Goal: Task Accomplishment & Management: Manage account settings

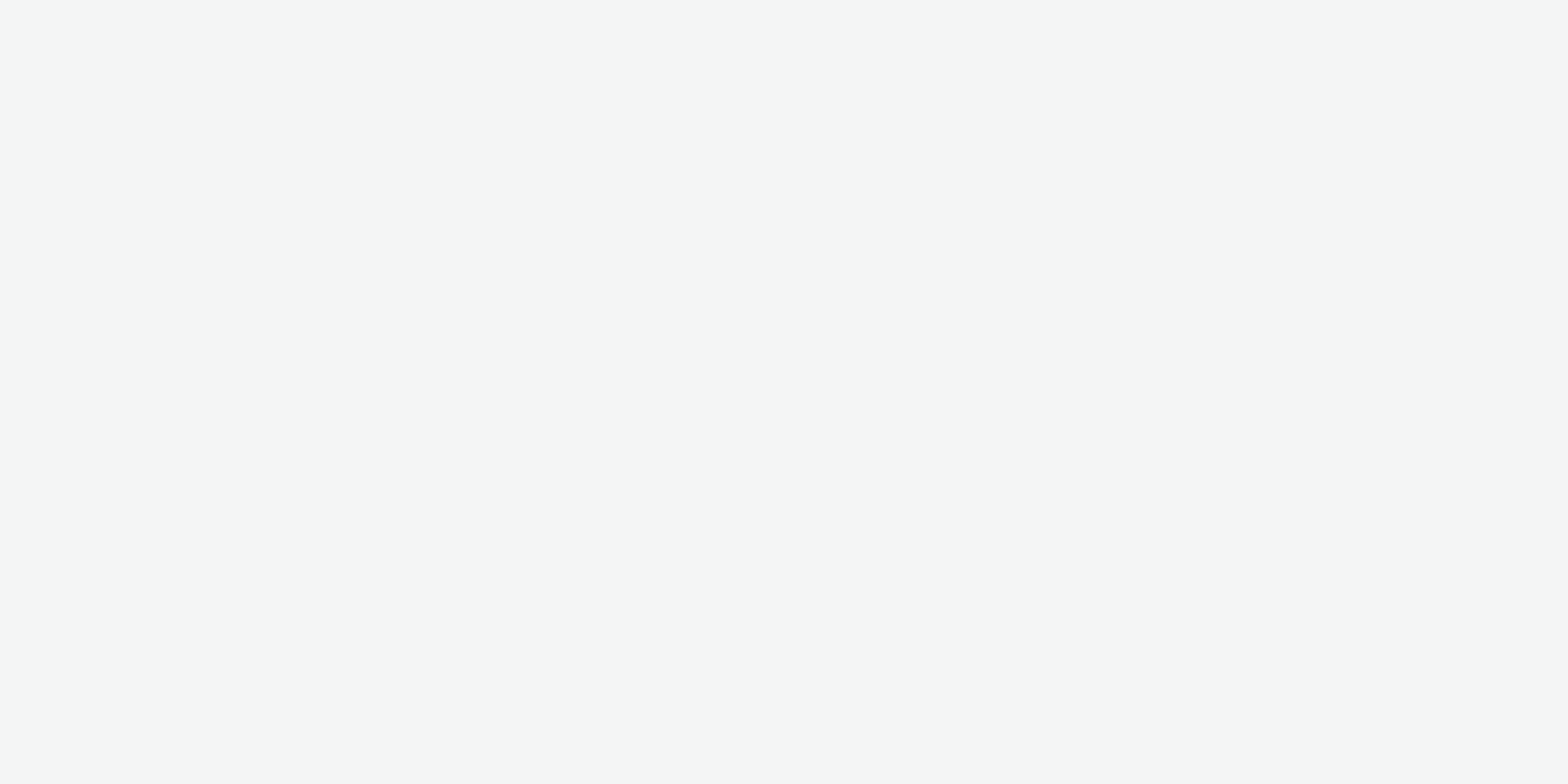
select select "a1548b1e-0fde-418e-992c-2e089afb3761"
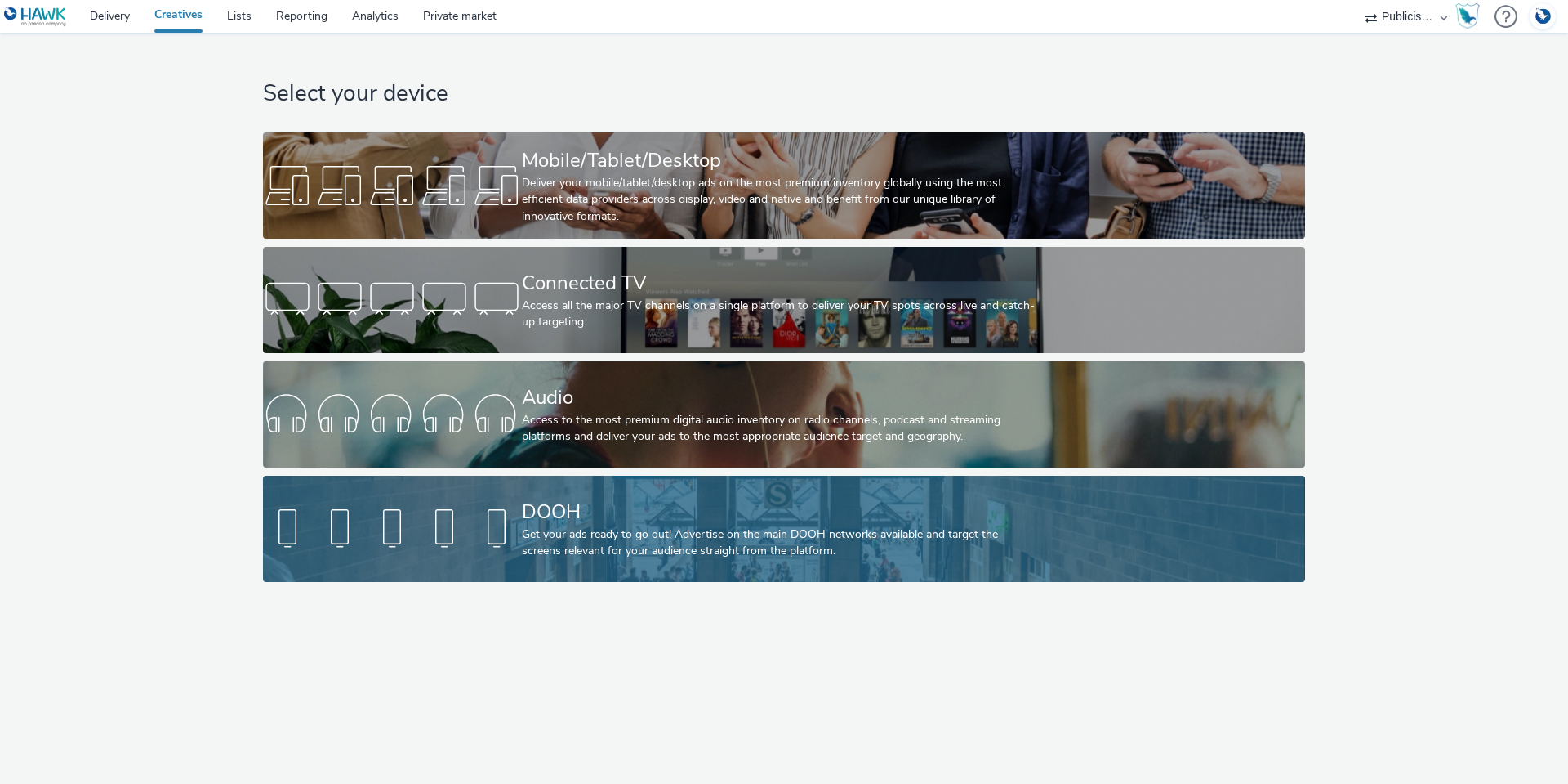
click at [539, 560] on div "DOOH Get your ads ready to go out! Advertise on the main DOOH networks availabl…" at bounding box center [781, 528] width 518 height 107
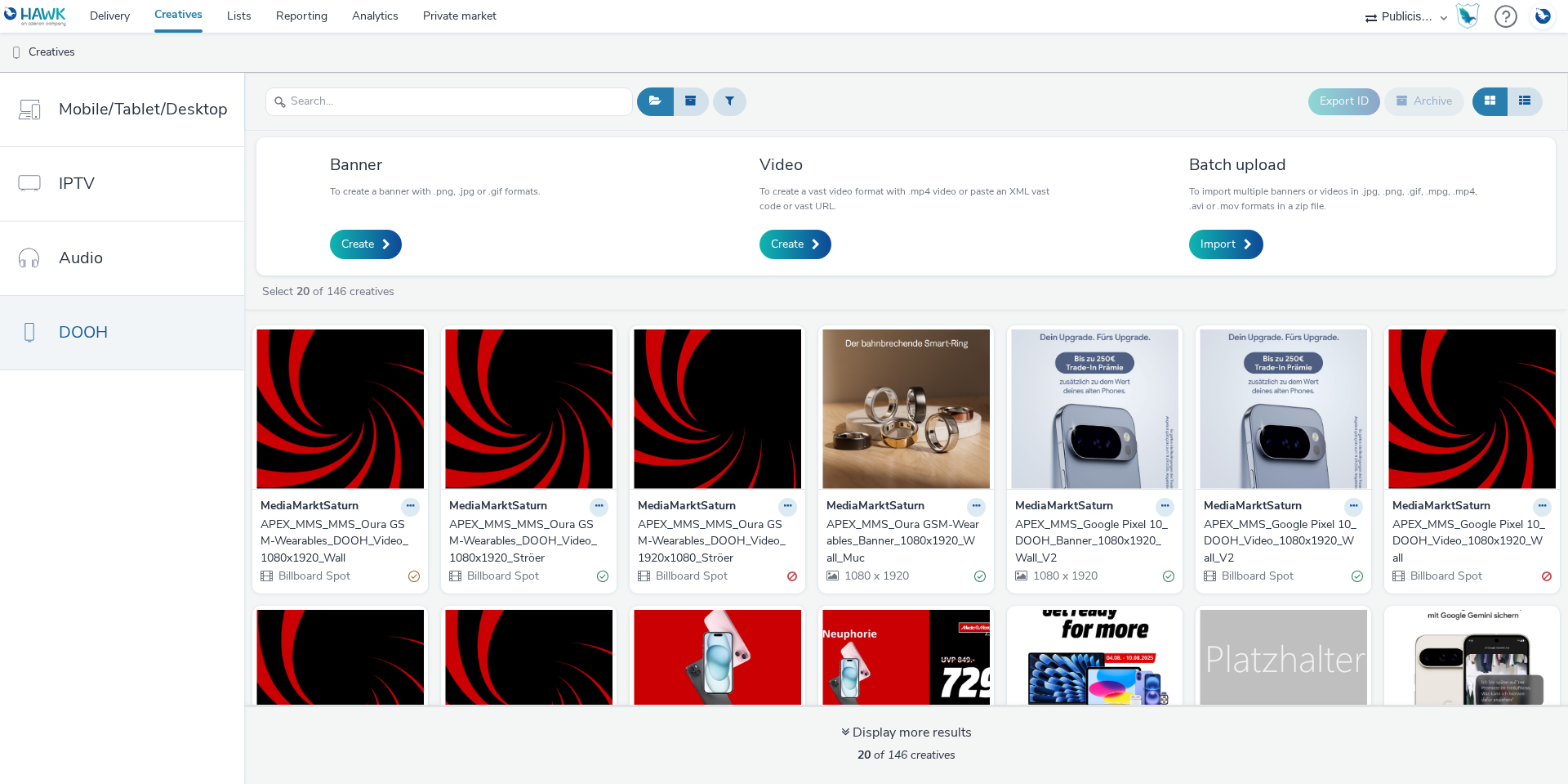
click at [691, 532] on div "APEX_MMS_MMS_Oura GSM-Wearables_DOOH_Video_1920x1080_Ströer" at bounding box center [714, 541] width 152 height 50
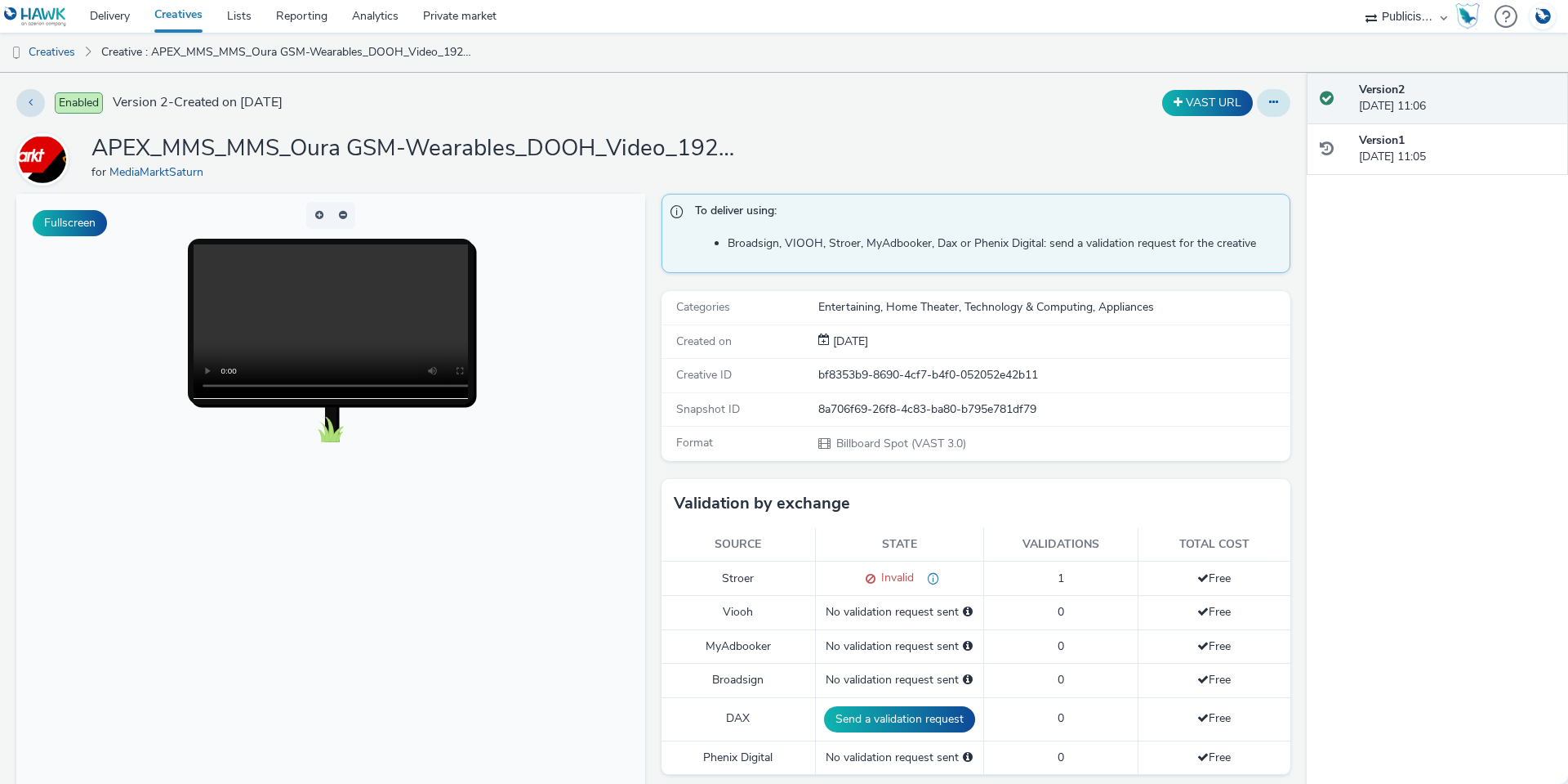
click at [1267, 94] on button at bounding box center [1274, 103] width 34 height 28
click at [1234, 128] on link "Edit" at bounding box center [1229, 136] width 123 height 33
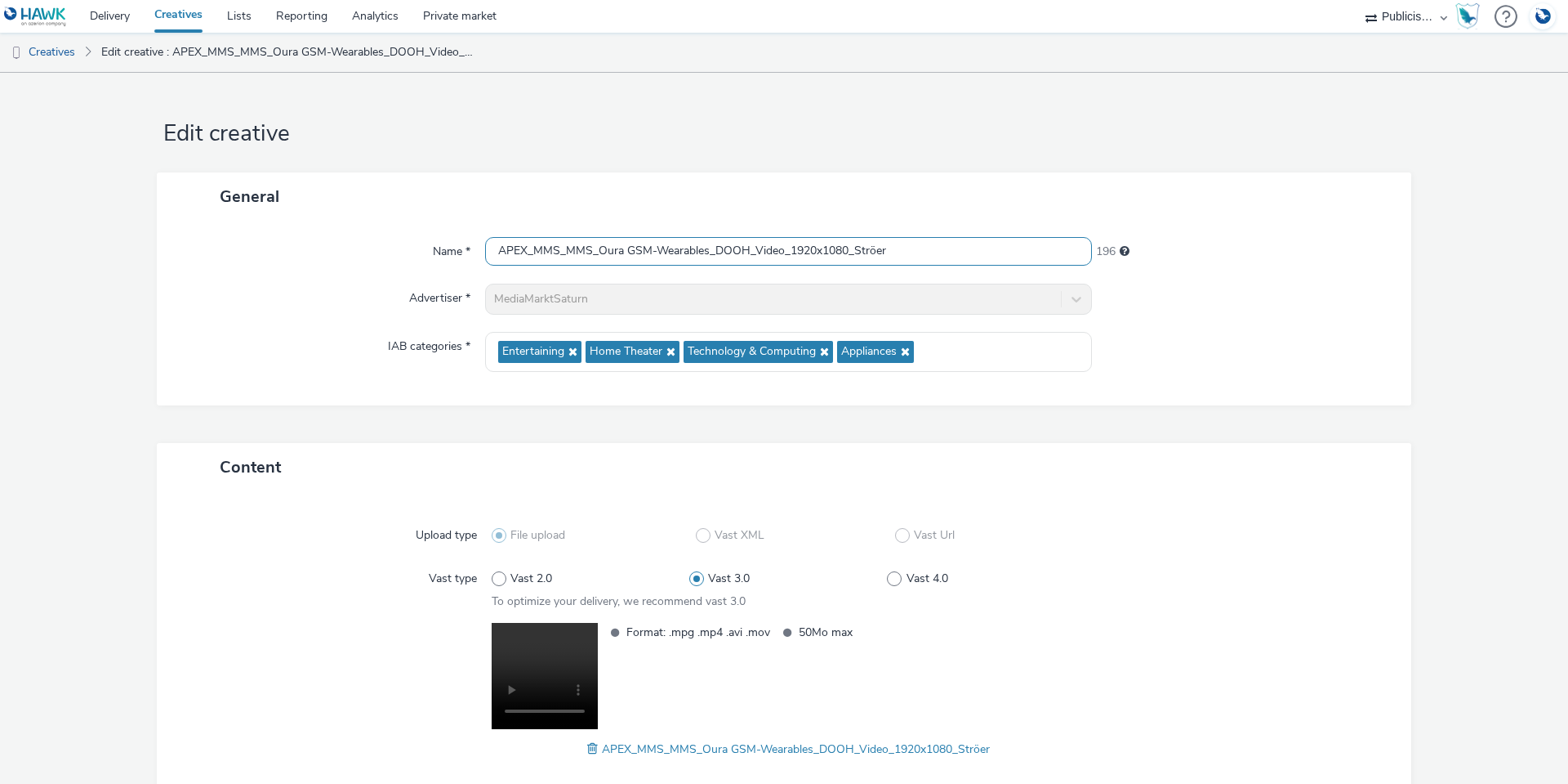
click at [920, 249] on input "APEX_MMS_MMS_Oura GSM-Wearables_DOOH_Video_1920x1080_Ströer" at bounding box center [788, 251] width 607 height 29
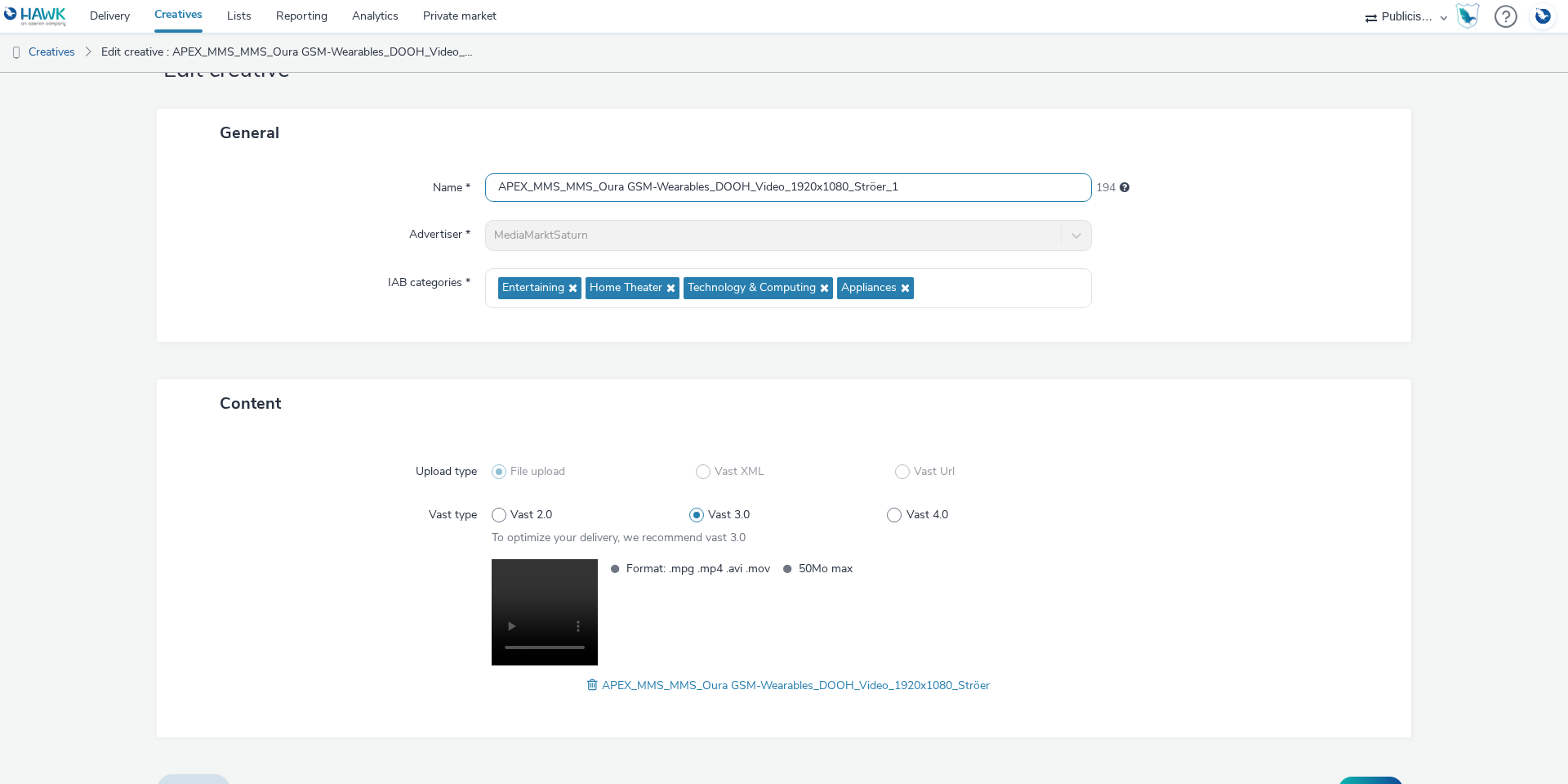
scroll to position [97, 0]
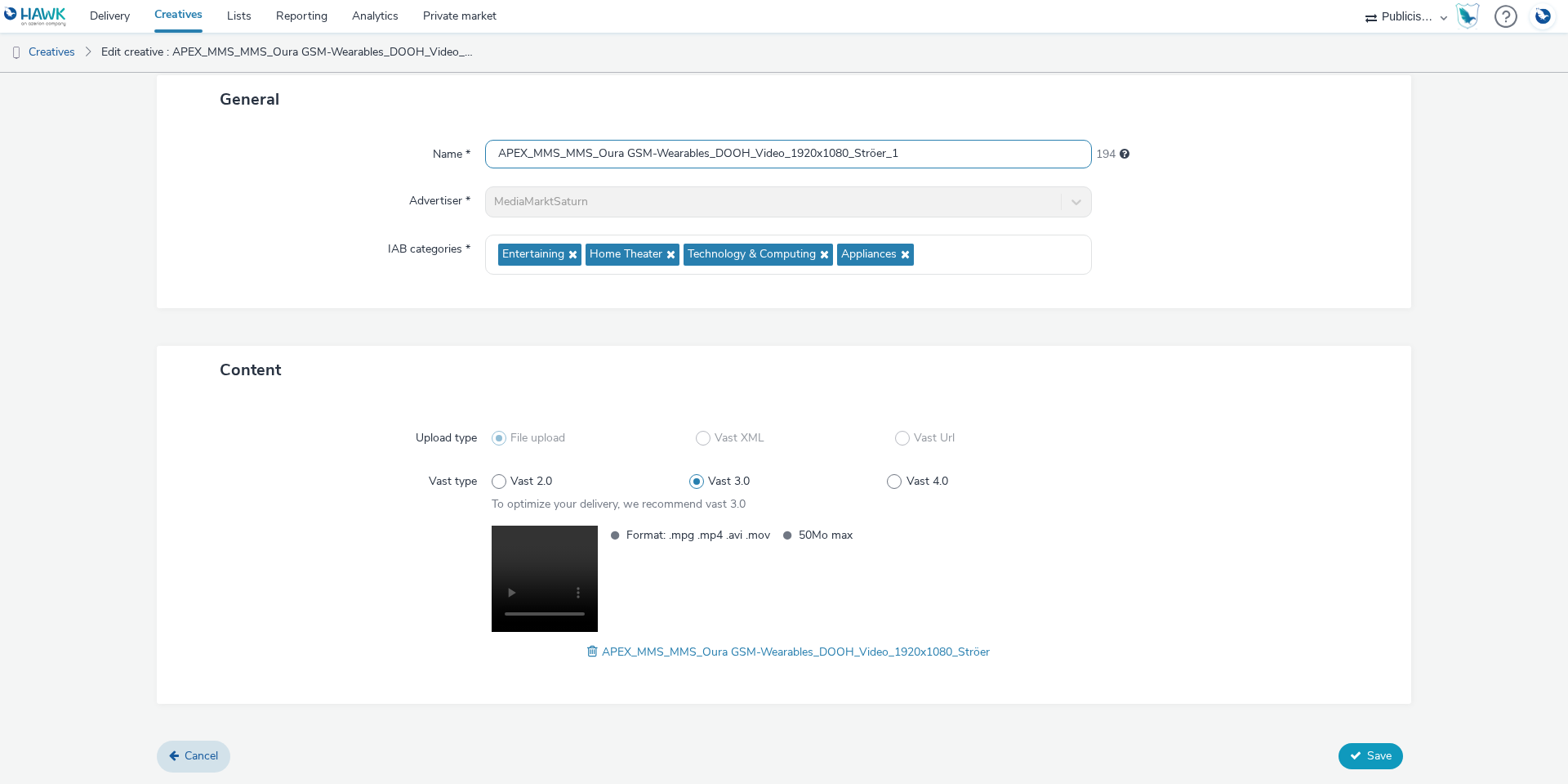
type input "APEX_MMS_MMS_Oura GSM-Wearables_DOOH_Video_1920x1080_Ströer_1"
click at [1379, 764] on button "Save" at bounding box center [1371, 756] width 65 height 26
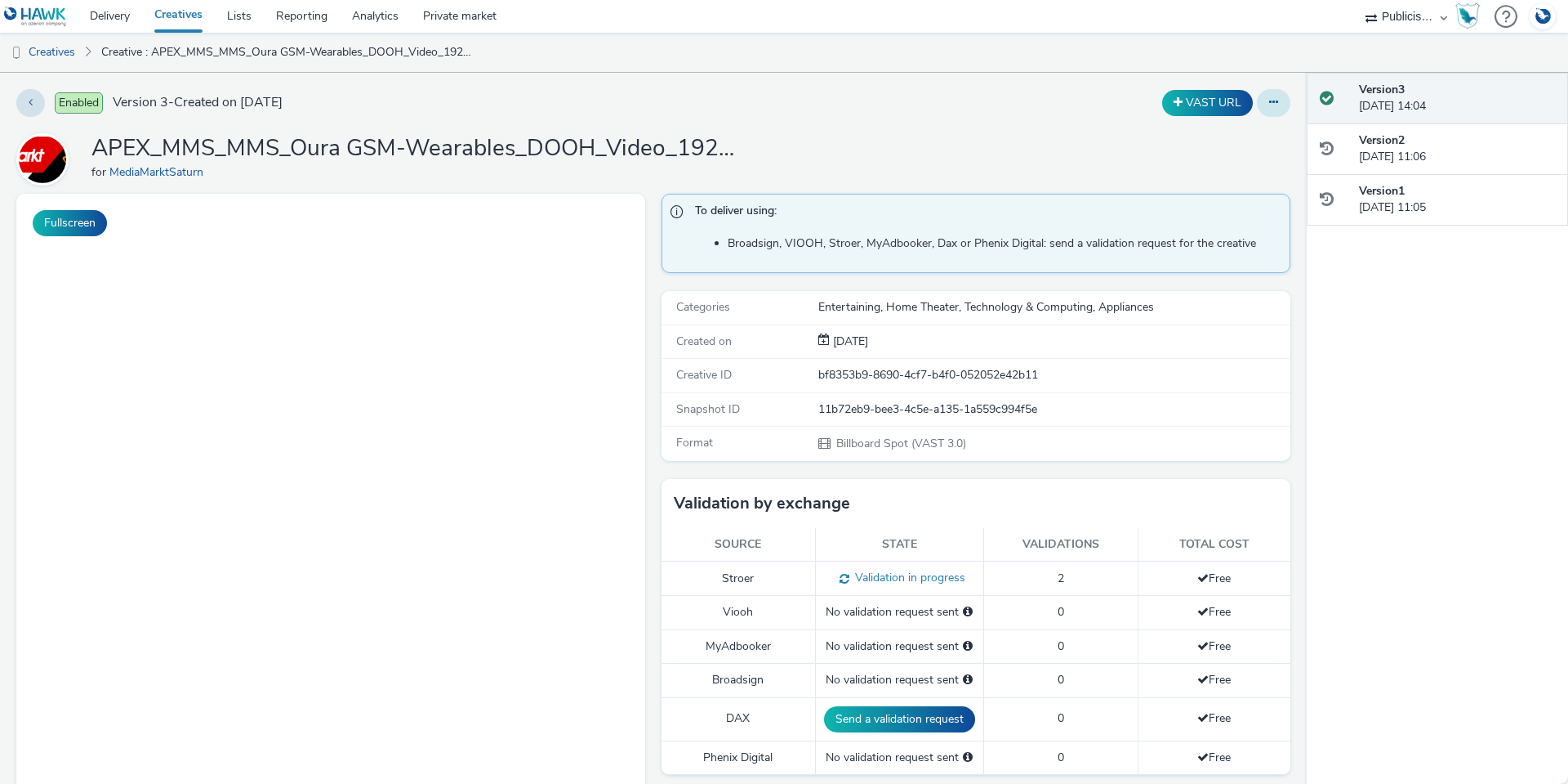
click at [1276, 103] on button at bounding box center [1274, 103] width 34 height 28
click at [1227, 139] on link "Edit" at bounding box center [1229, 136] width 123 height 33
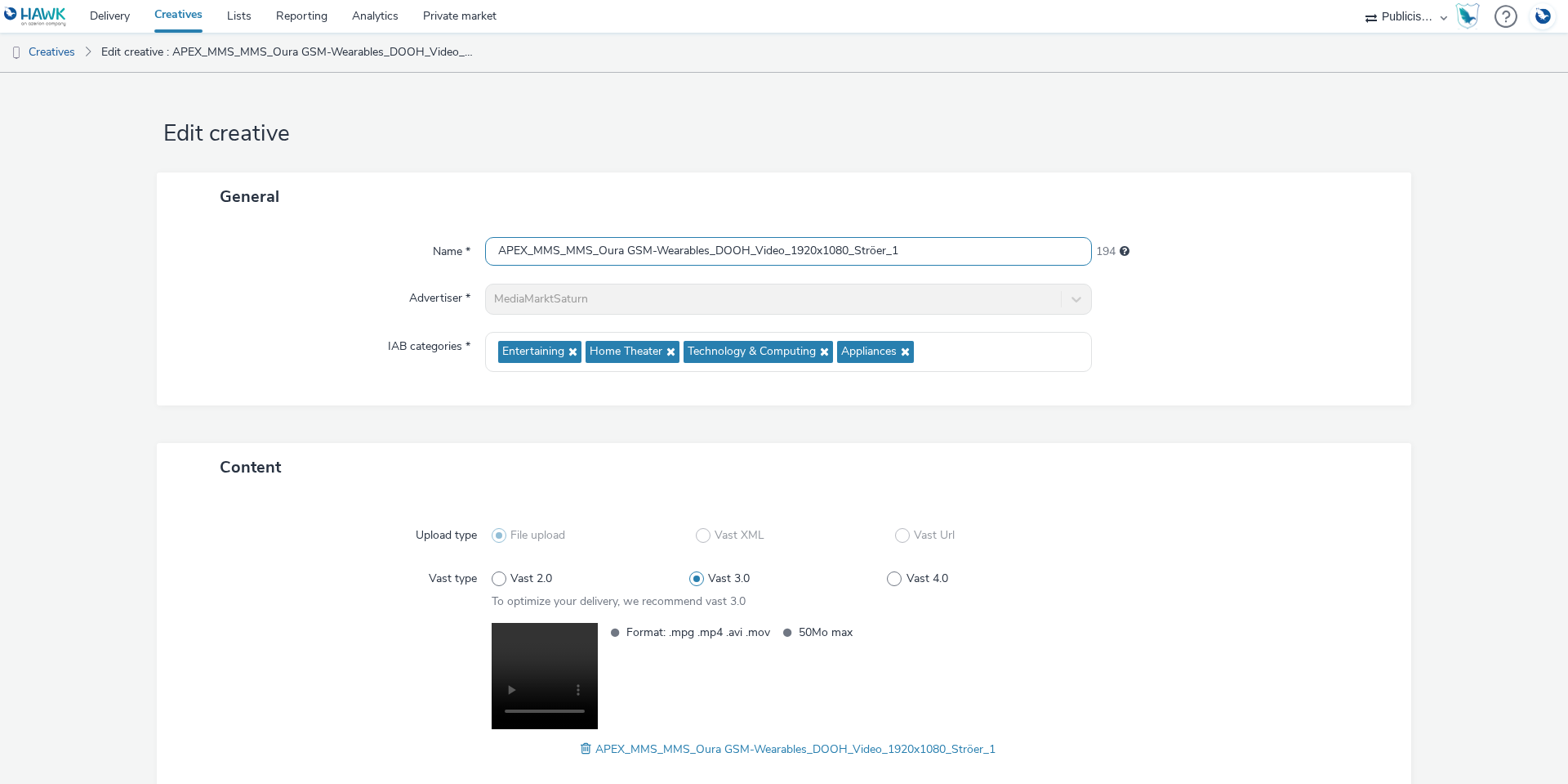
drag, startPoint x: 913, startPoint y: 248, endPoint x: 884, endPoint y: 248, distance: 29.0
click at [884, 248] on input "APEX_MMS_MMS_Oura GSM-Wearables_DOOH_Video_1920x1080_Ströer_1" at bounding box center [788, 251] width 607 height 29
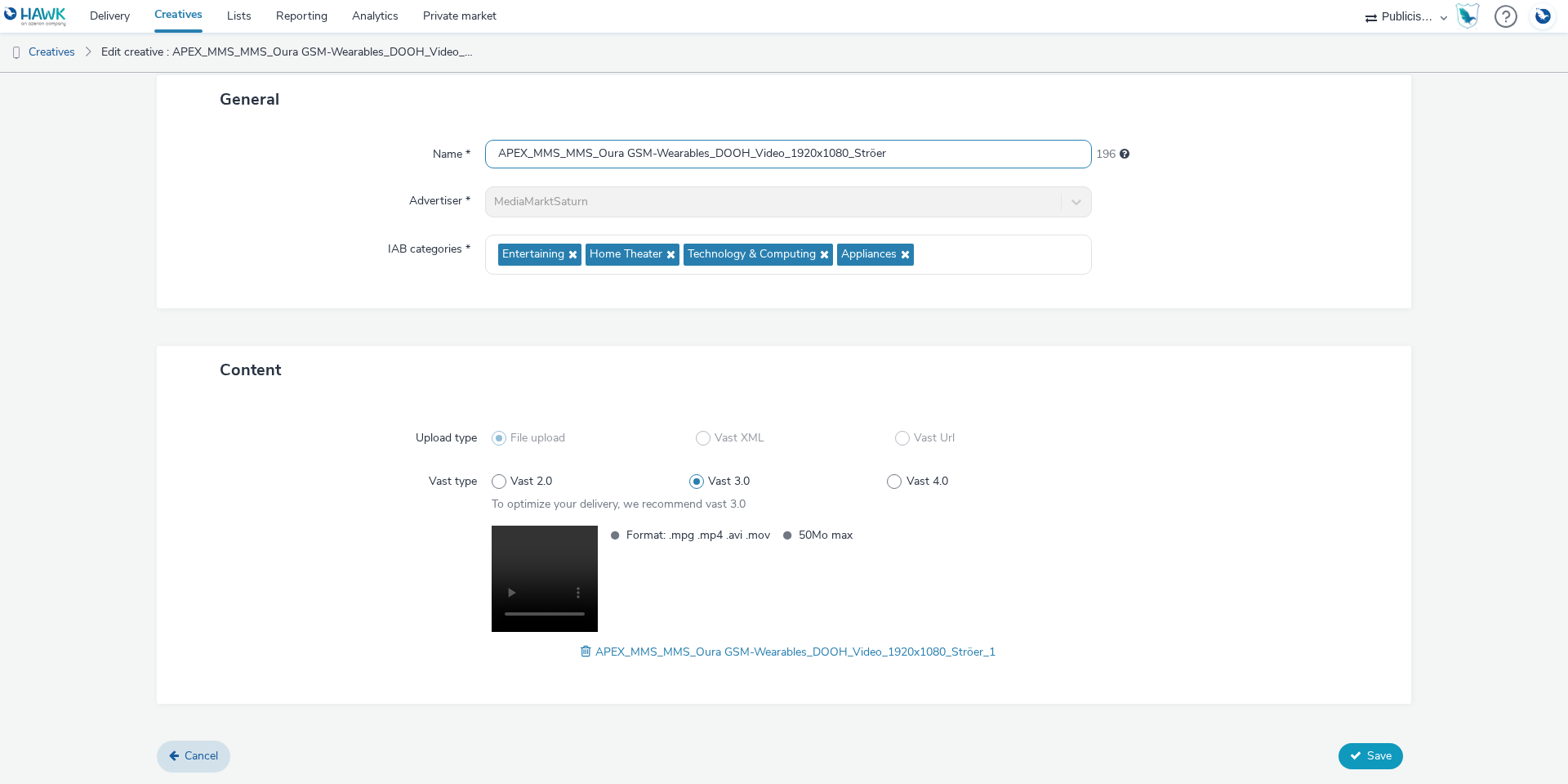
type input "APEX_MMS_MMS_Oura GSM-Wearables_DOOH_Video_1920x1080_Ströer"
click at [1371, 759] on span "Save" at bounding box center [1379, 755] width 24 height 16
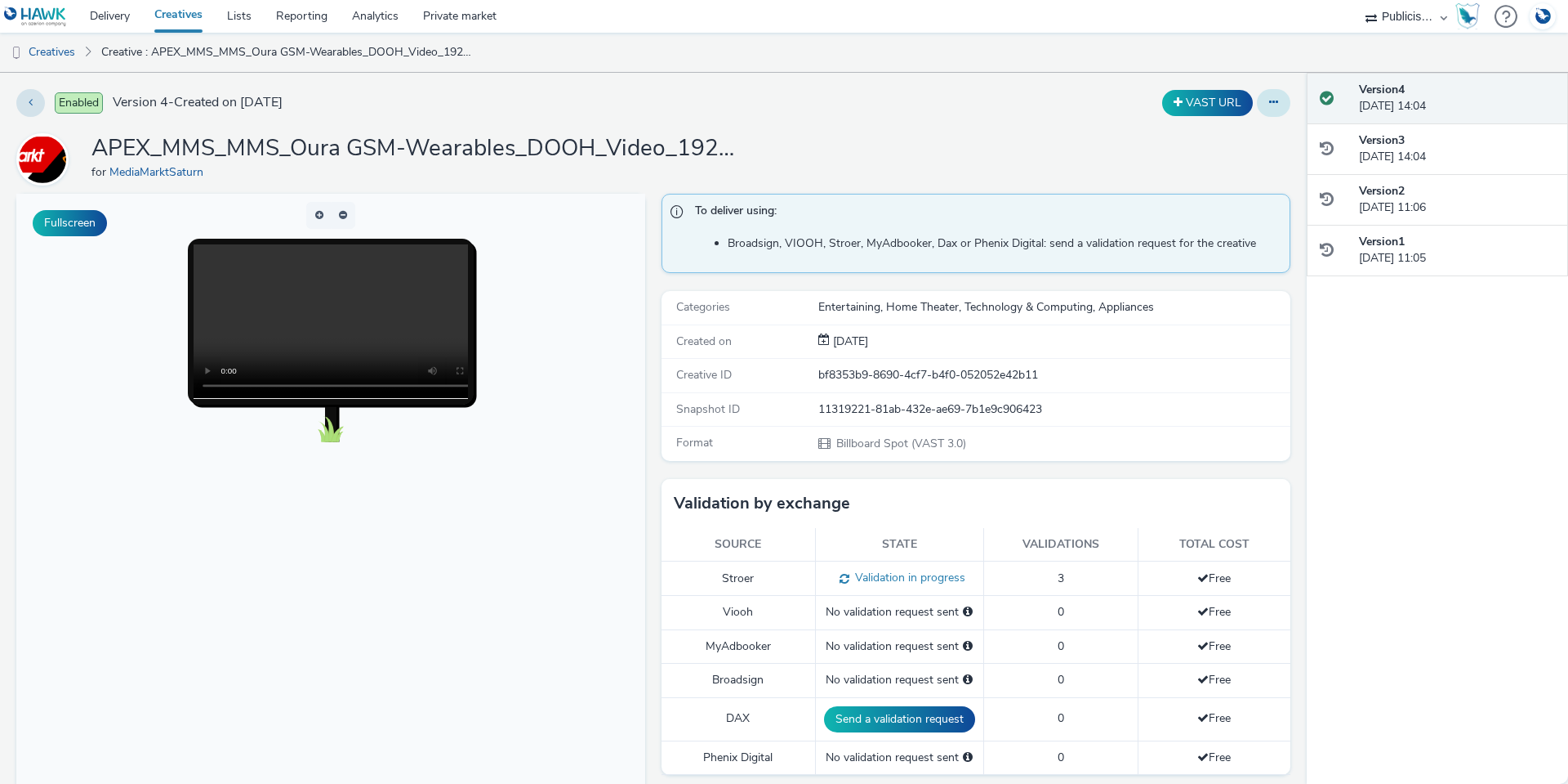
click at [1266, 107] on button at bounding box center [1274, 103] width 34 height 28
click at [1227, 130] on link "Edit" at bounding box center [1229, 136] width 123 height 33
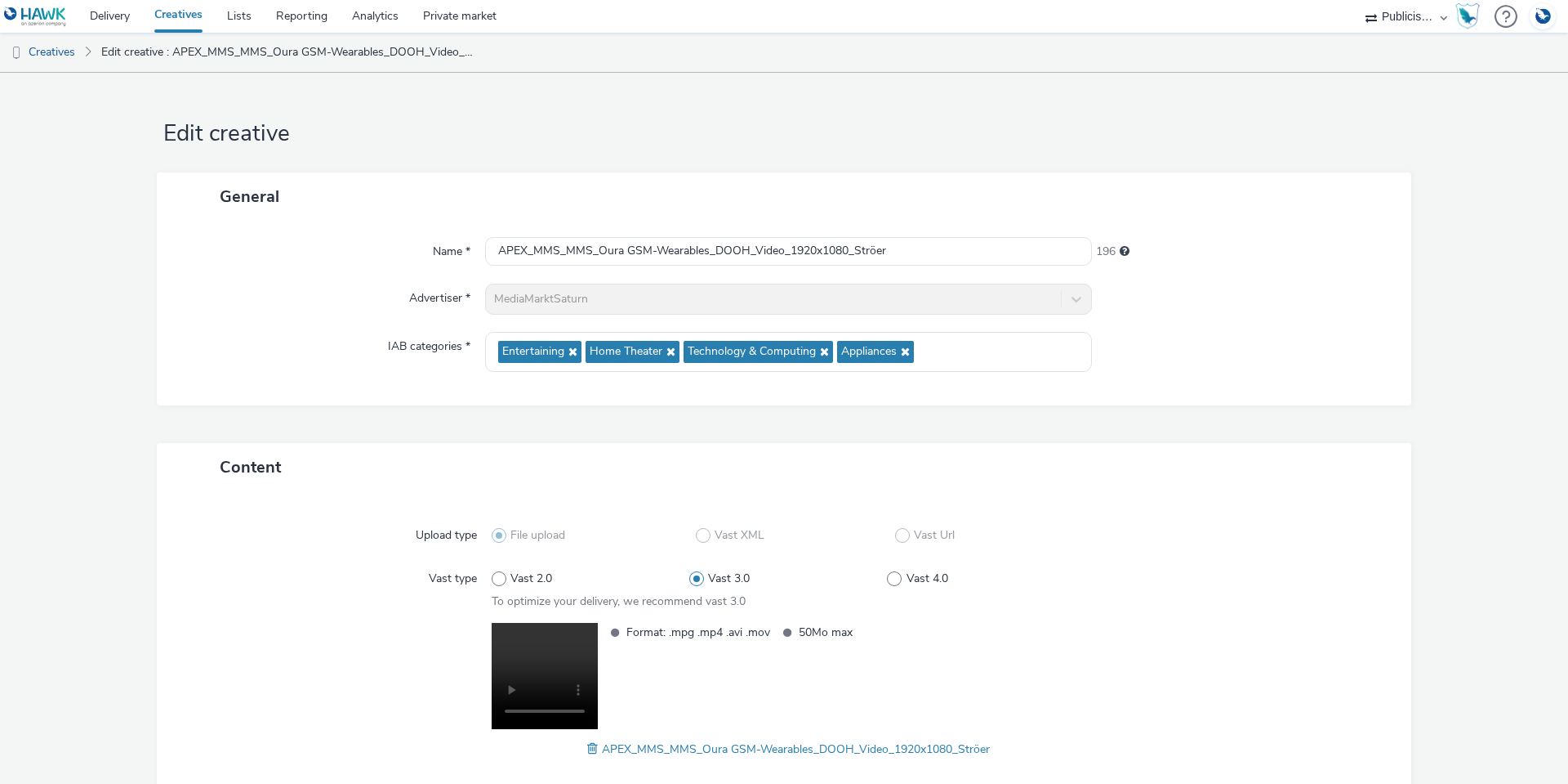
click at [587, 745] on span at bounding box center [594, 748] width 15 height 18
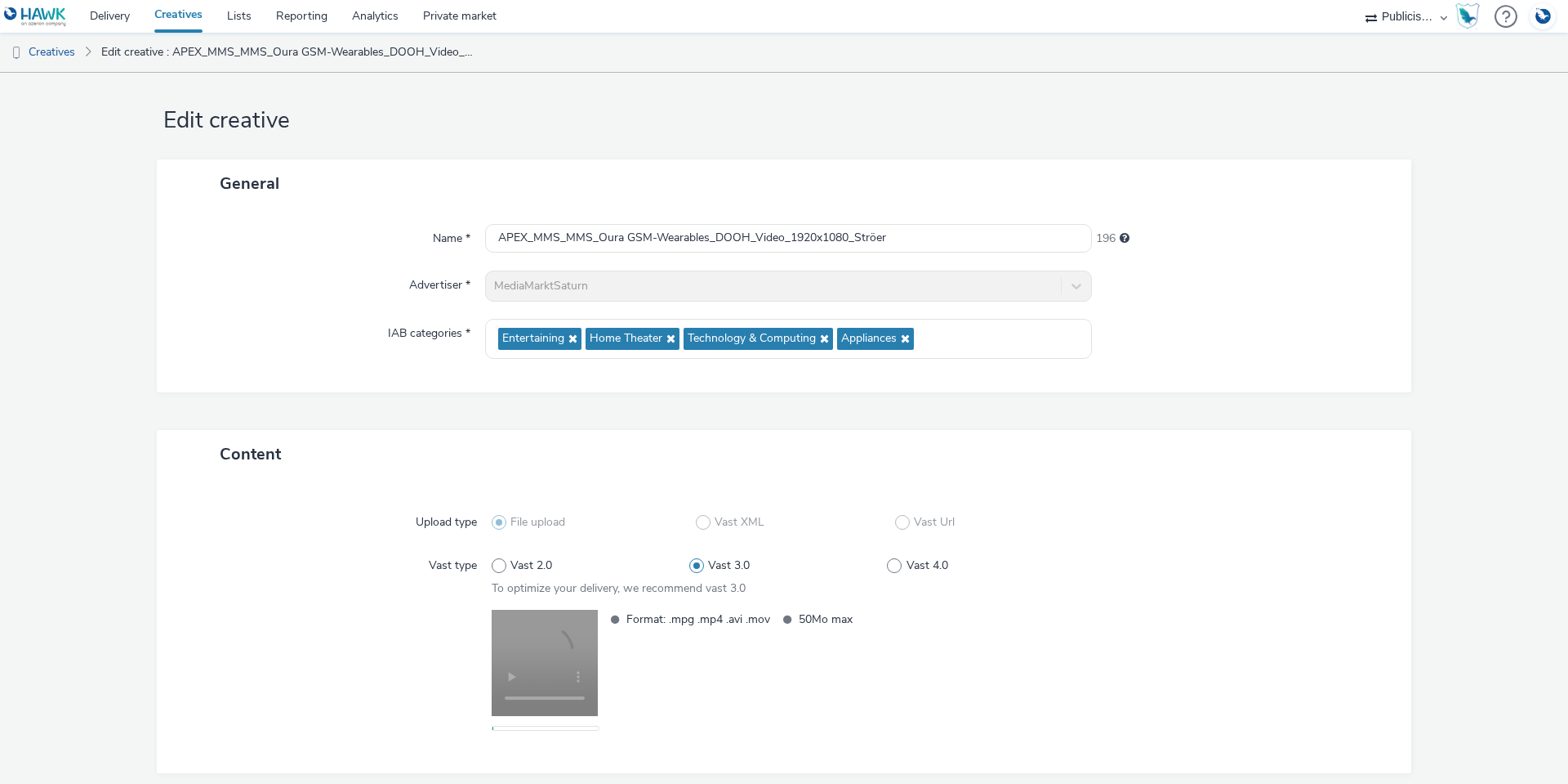
scroll to position [81, 0]
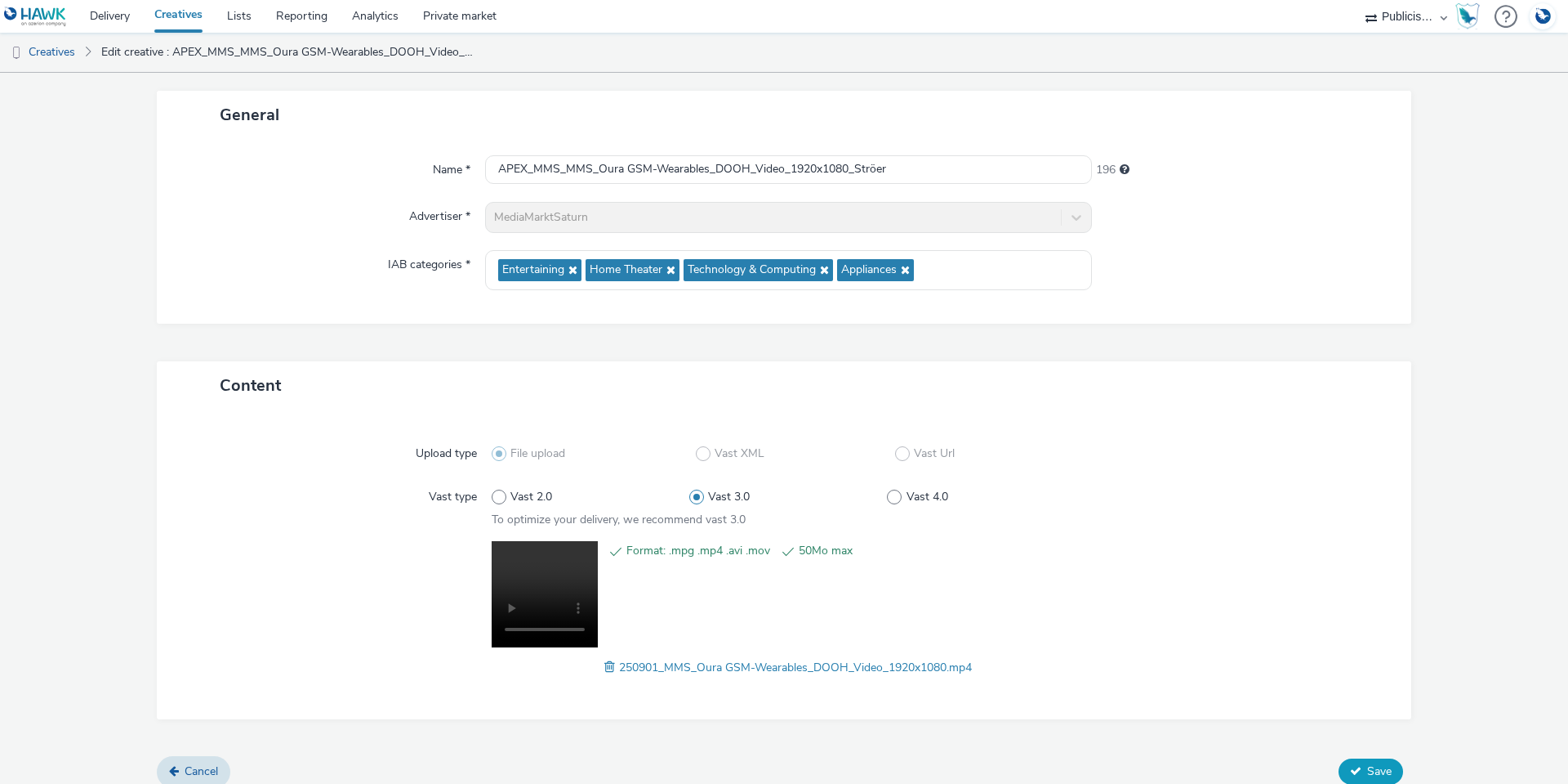
click at [1373, 764] on span "Save" at bounding box center [1379, 771] width 24 height 16
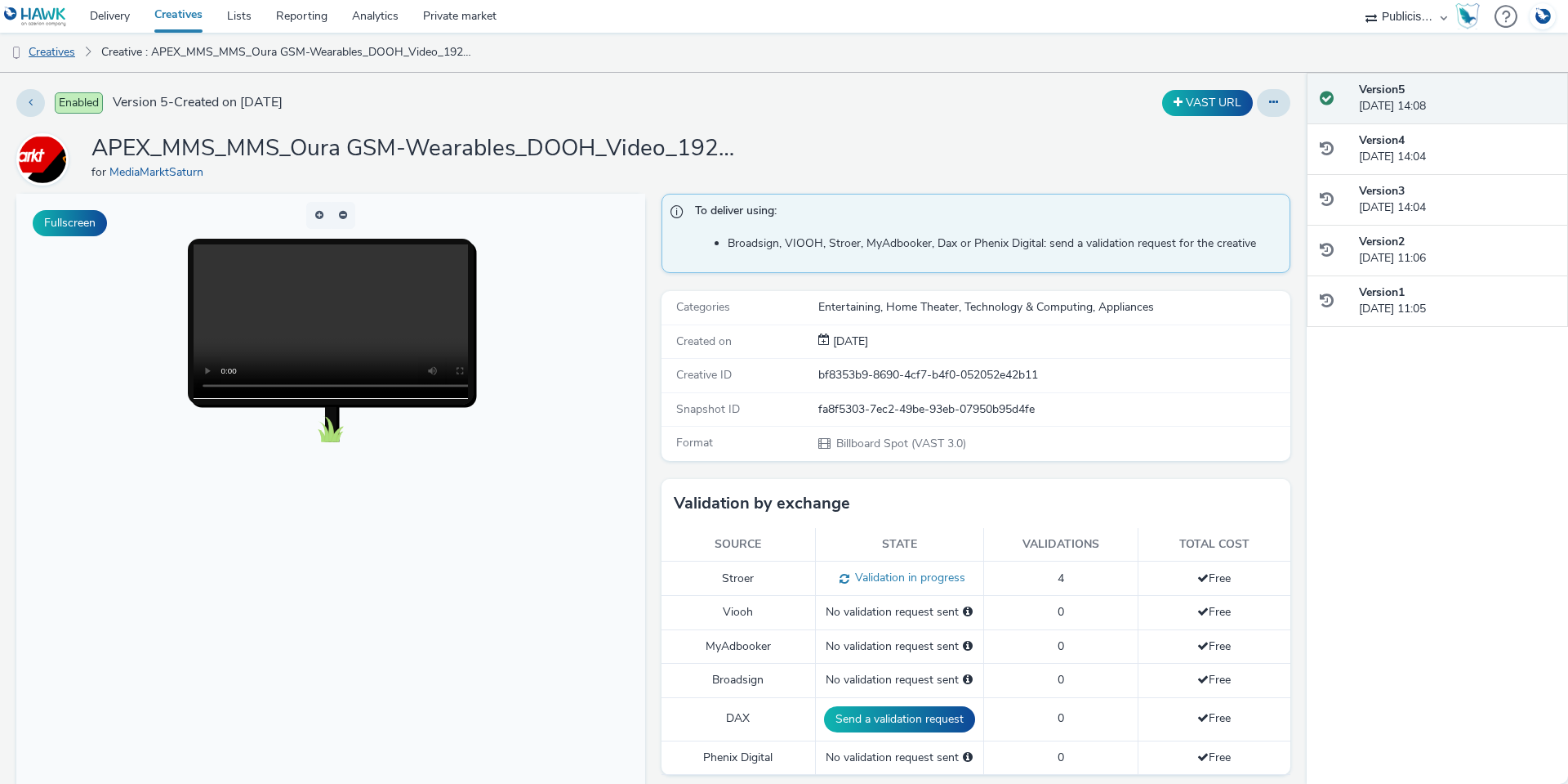
click at [60, 46] on link "Creatives" at bounding box center [42, 52] width 83 height 39
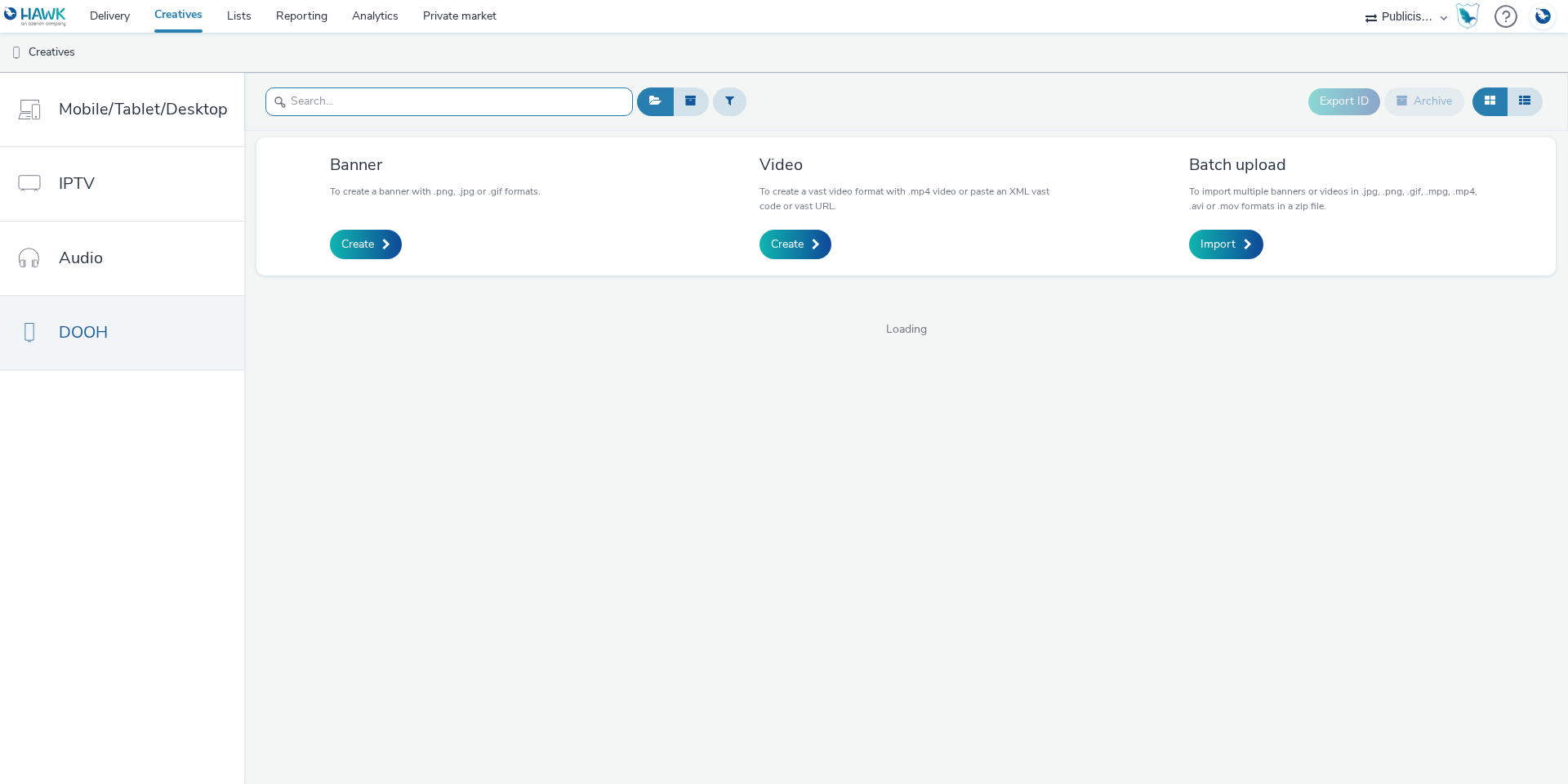
click at [307, 109] on input "text" at bounding box center [449, 101] width 368 height 29
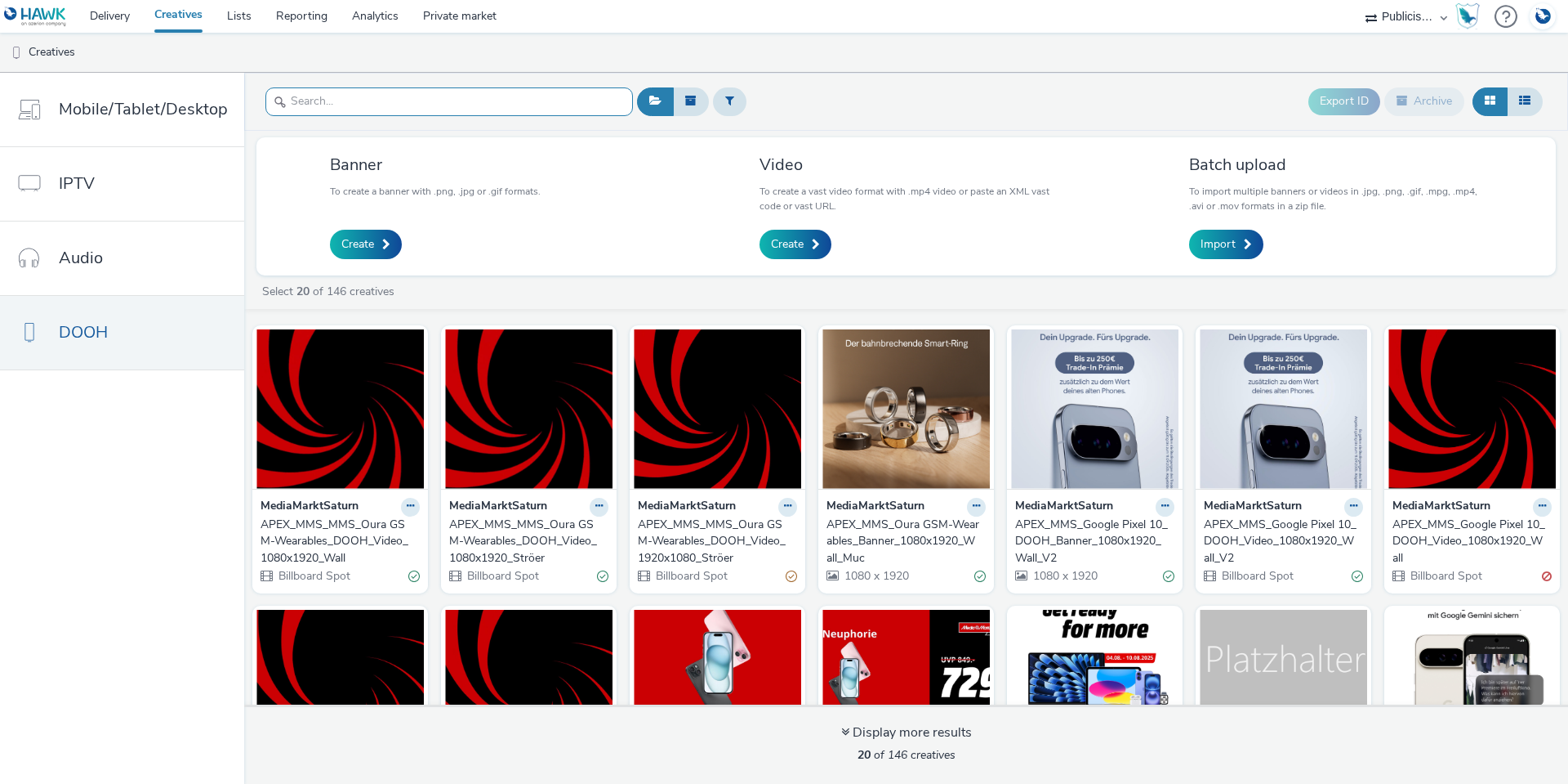
paste input "8a706f69-26f8-4c83-ba80-b795e781df79"
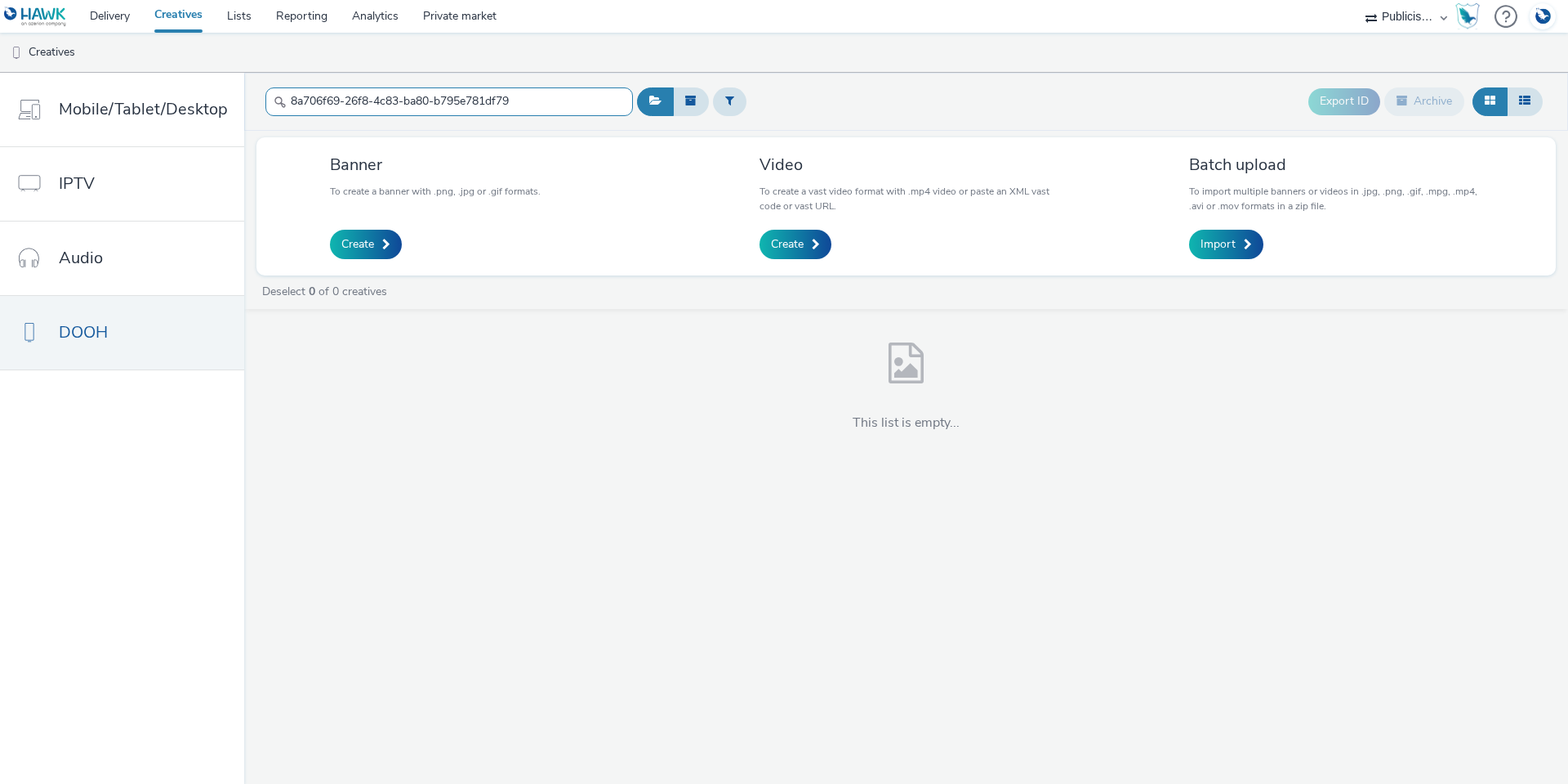
type input "8a706f69-26f8-4c83-ba80-b795e781df79"
drag, startPoint x: 507, startPoint y: 89, endPoint x: -138, endPoint y: 77, distance: 645.1
click at [0, 77] on html "Delivery Creatives Lists Reporting Analytics Private market AZERION AZERION SUR…" at bounding box center [784, 392] width 1568 height 784
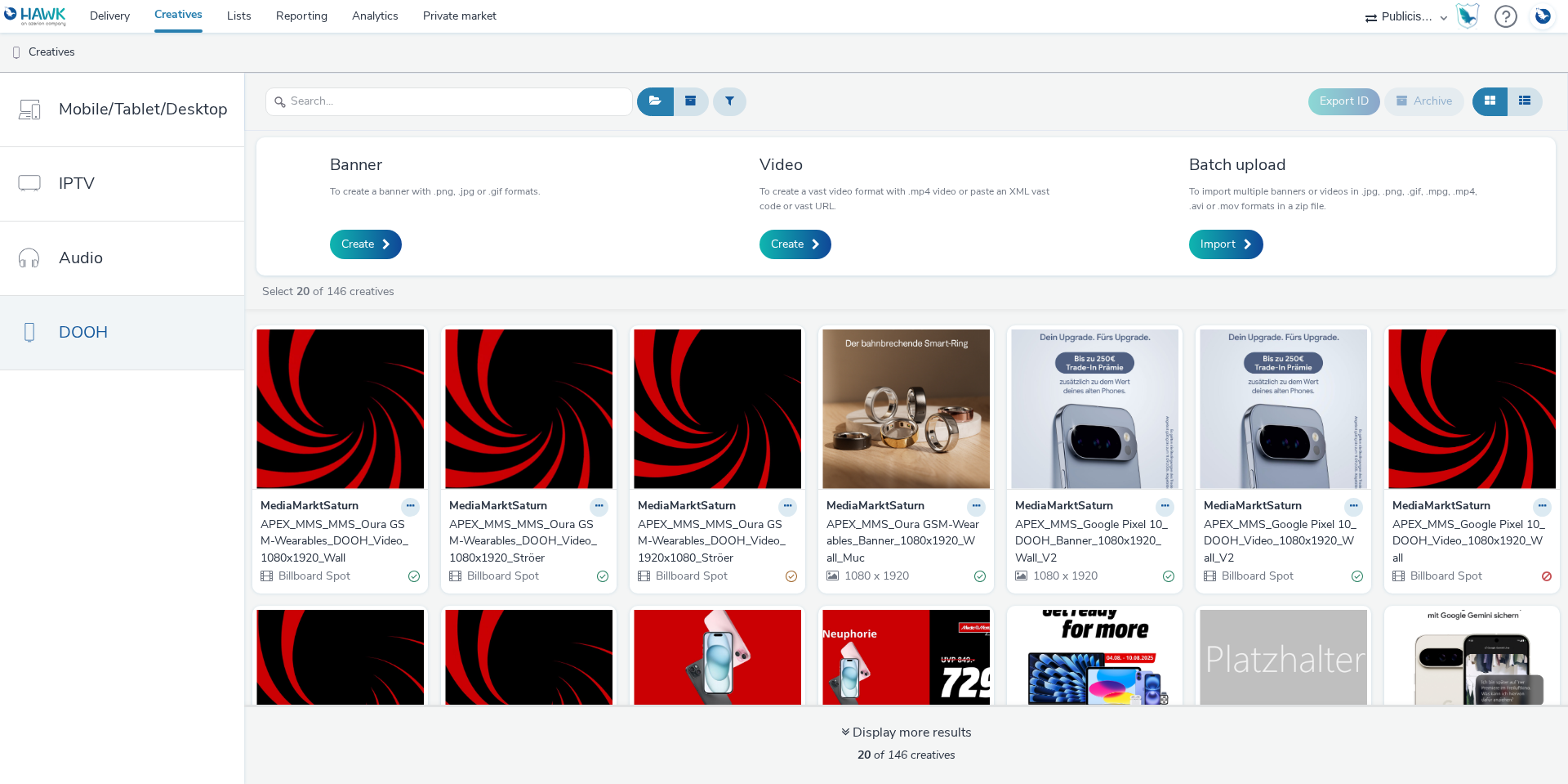
click at [724, 535] on div "APEX_MMS_MMS_Oura GSM-Wearables_DOOH_Video_1920x1080_Ströer" at bounding box center [714, 541] width 152 height 50
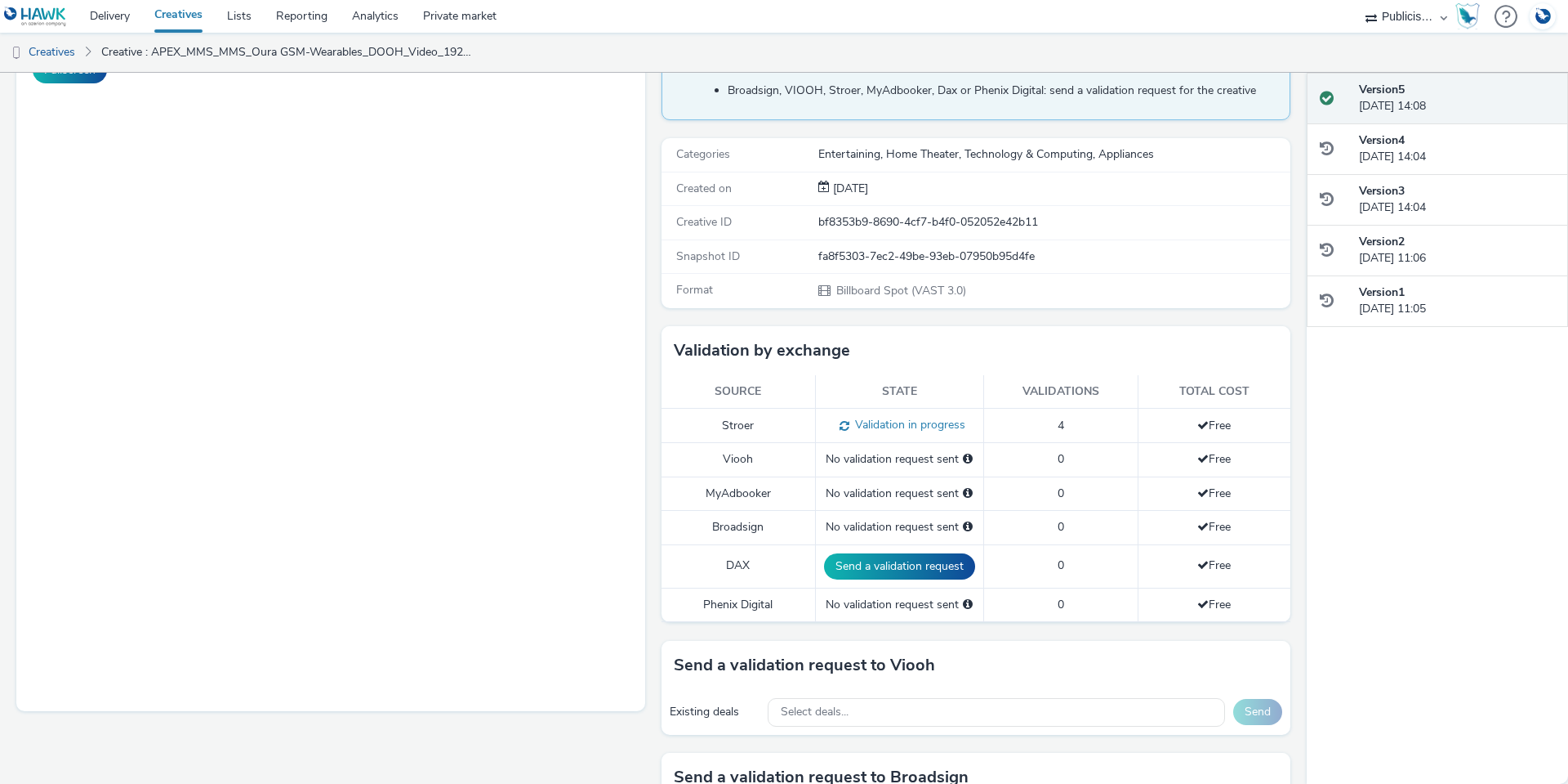
scroll to position [164, 0]
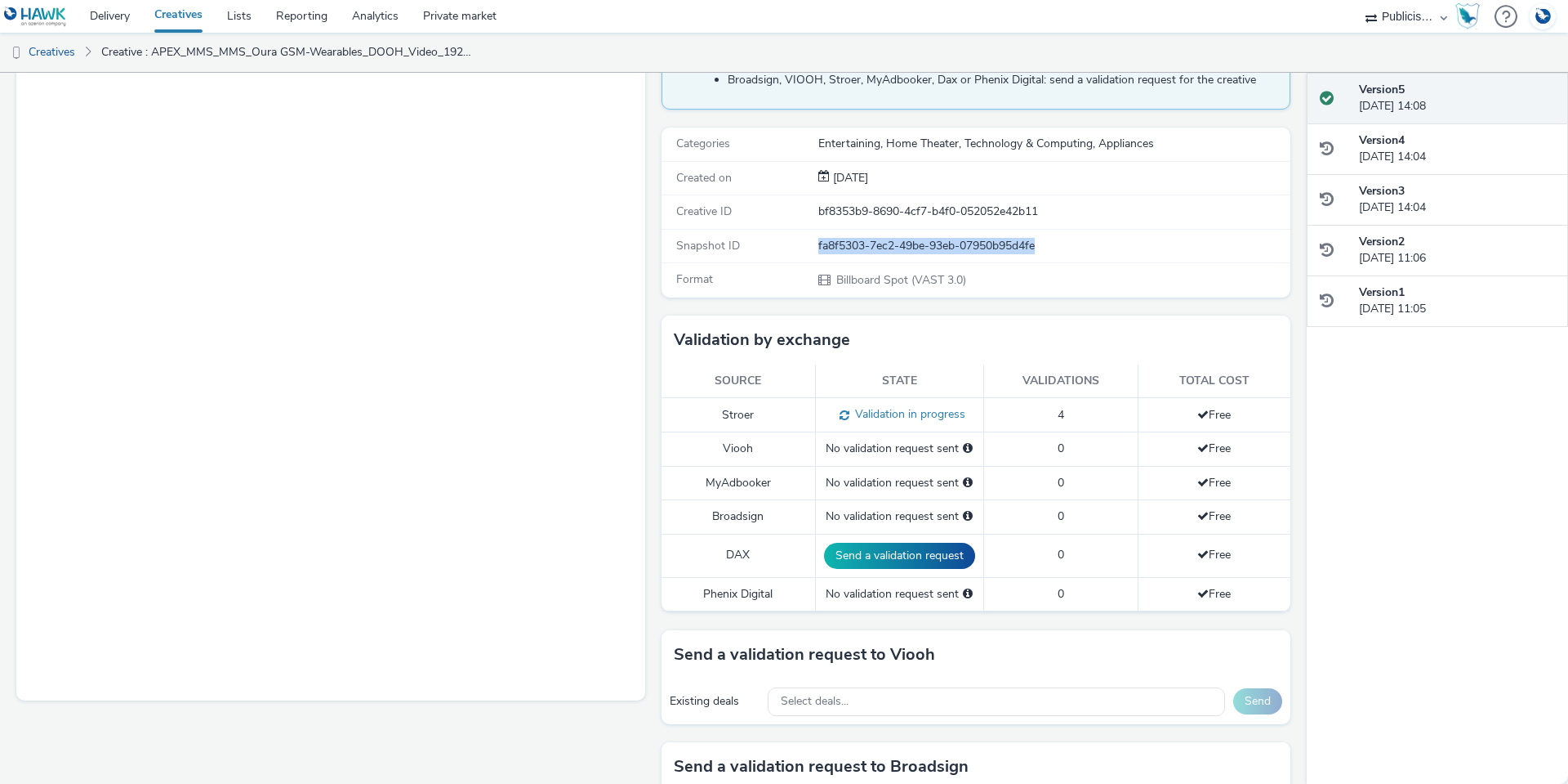
drag, startPoint x: 1036, startPoint y: 251, endPoint x: 808, endPoint y: 255, distance: 228.0
click at [808, 255] on div "Snapshot ID fa8f5303-7ec2-49be-93eb-07950b95d4fe" at bounding box center [976, 246] width 629 height 34
copy div "fa8f5303-7ec2-49be-93eb-07950b95d4fe"
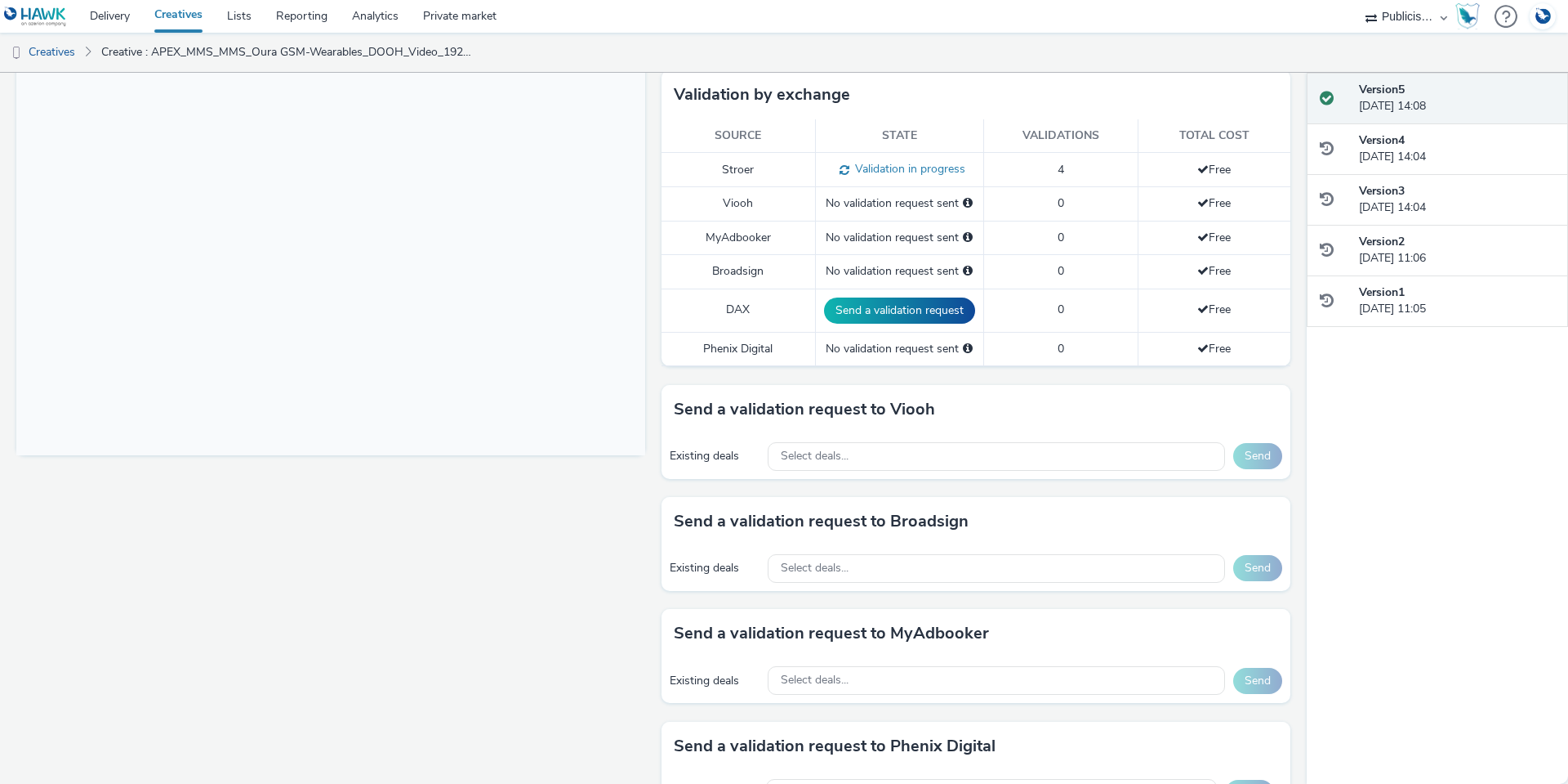
scroll to position [0, 0]
click at [49, 53] on link "Creatives" at bounding box center [42, 52] width 83 height 39
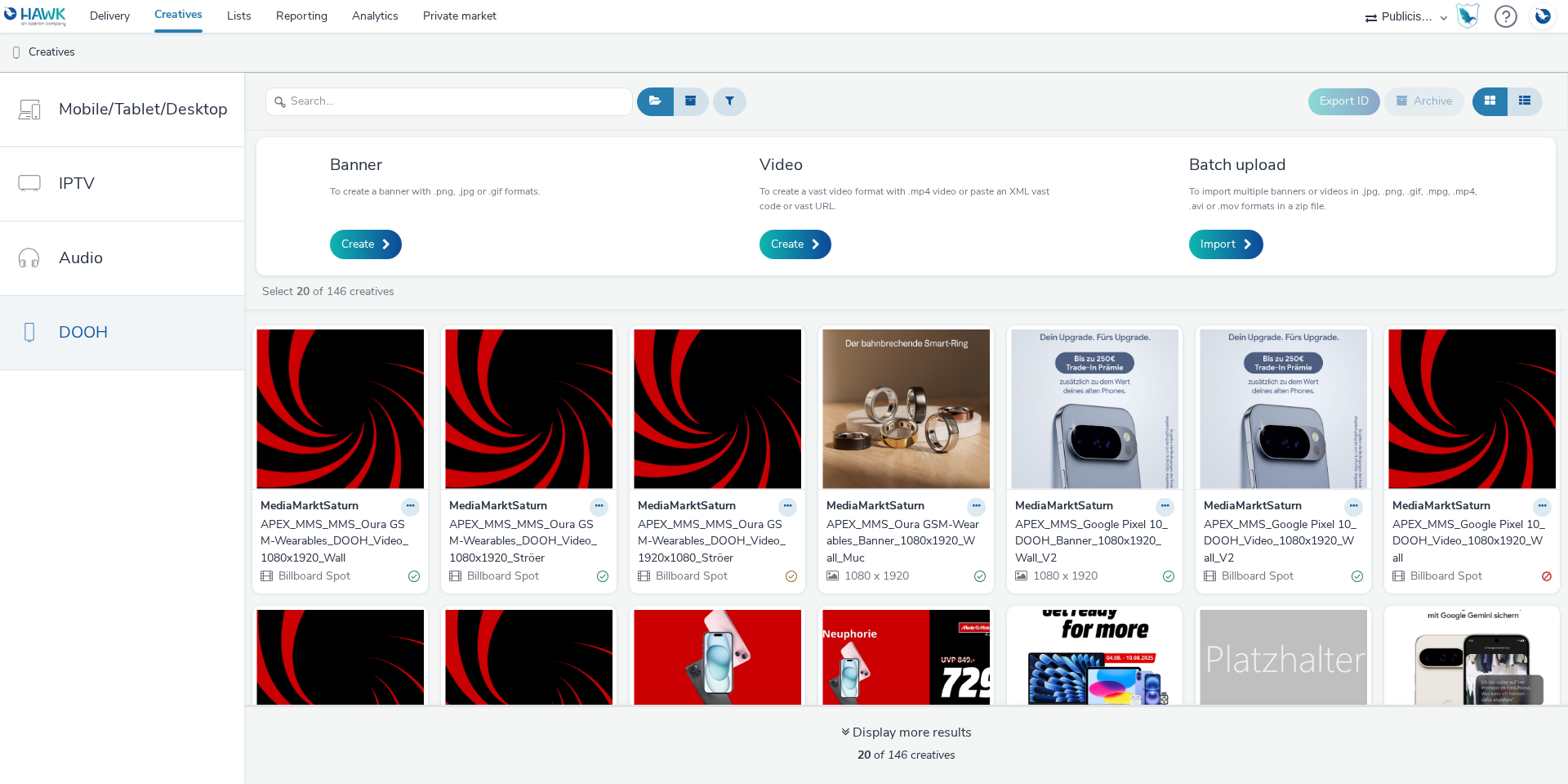
click at [561, 532] on div "APEX_MMS_MMS_Oura GSM-Wearables_DOOH_Video_1080x1920_Ströer" at bounding box center [526, 541] width 152 height 50
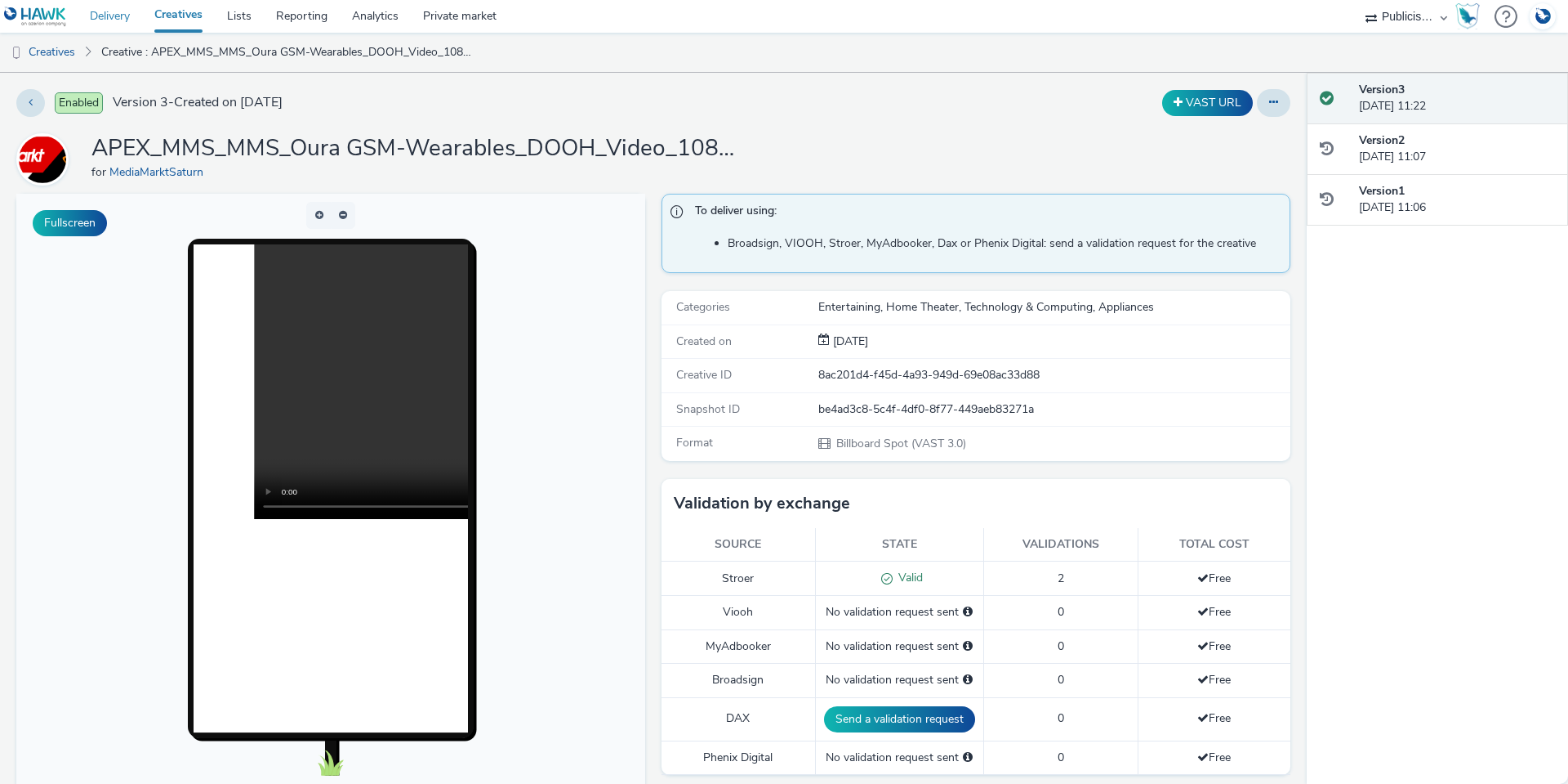
click at [119, 21] on link "Delivery" at bounding box center [110, 16] width 65 height 33
